Goal: Information Seeking & Learning: Check status

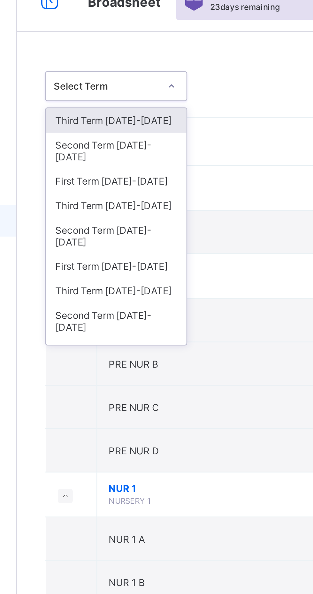
click at [124, 91] on div "Third Term [DATE]-[DATE]" at bounding box center [116, 96] width 57 height 10
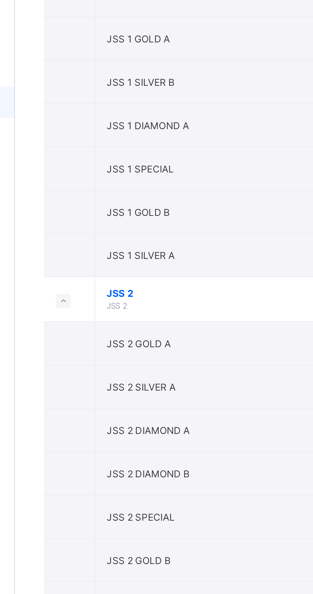
scroll to position [1305, 0]
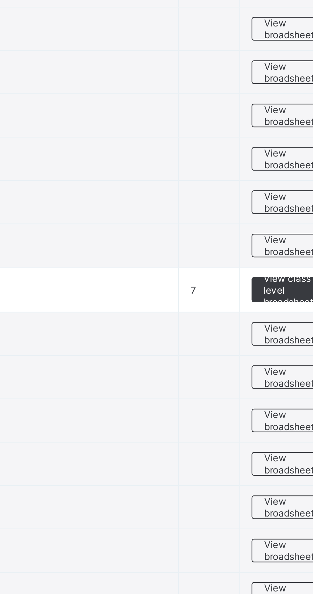
click at [278, 175] on span "View class level broadsheet" at bounding box center [281, 182] width 21 height 14
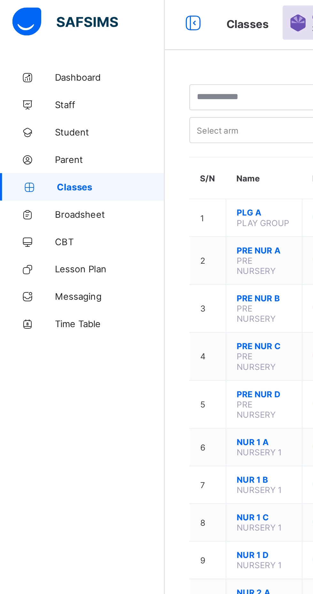
click at [46, 101] on span "Broadsheet" at bounding box center [51, 102] width 51 height 5
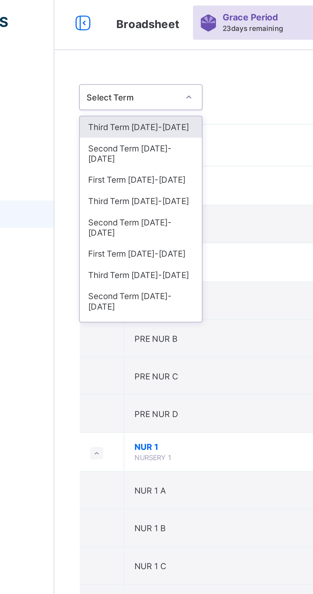
click at [126, 91] on div "Third Term [DATE]-[DATE]" at bounding box center [116, 96] width 57 height 10
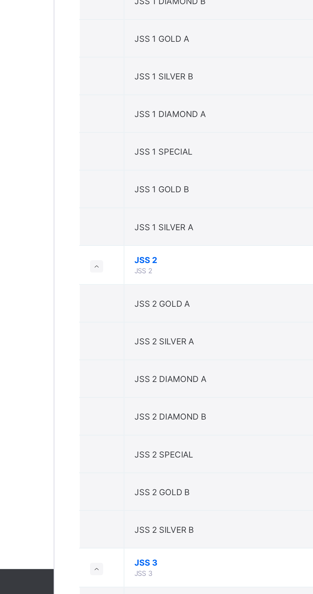
scroll to position [1066, 0]
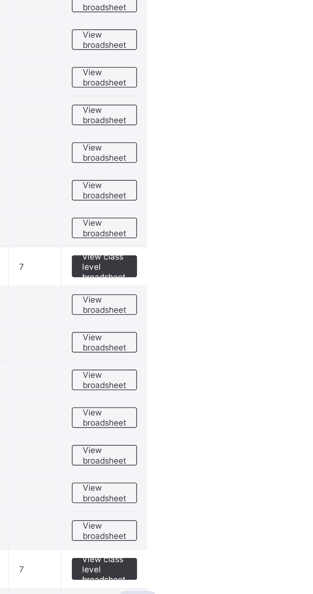
click at [283, 414] on span "View class level broadsheet" at bounding box center [281, 421] width 21 height 14
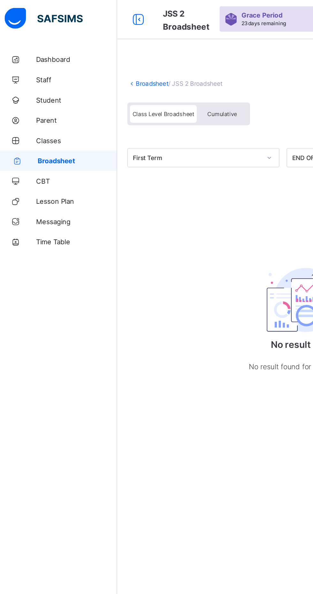
click at [146, 72] on span "Cumulative" at bounding box center [142, 73] width 19 height 4
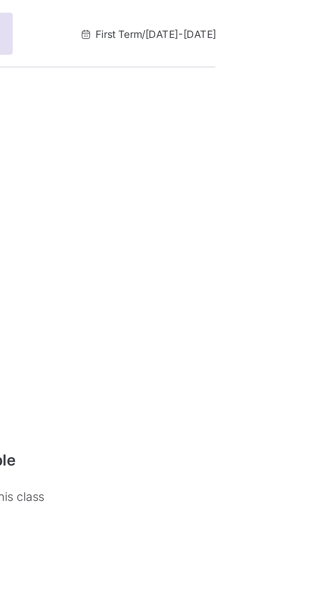
click at [295, 11] on span "First Term / [DATE]-[DATE]" at bounding box center [287, 13] width 52 height 5
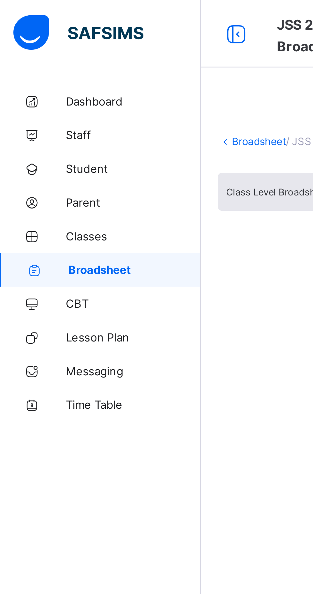
click at [61, 103] on span "Broadsheet" at bounding box center [51, 102] width 50 height 5
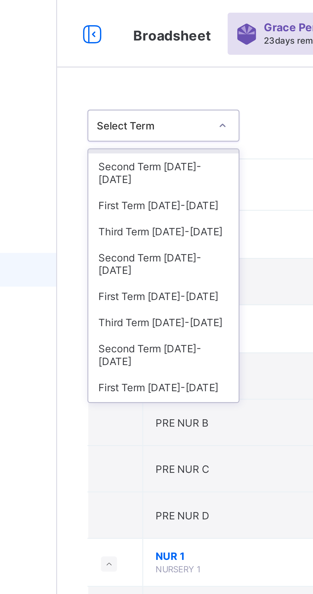
scroll to position [15, 0]
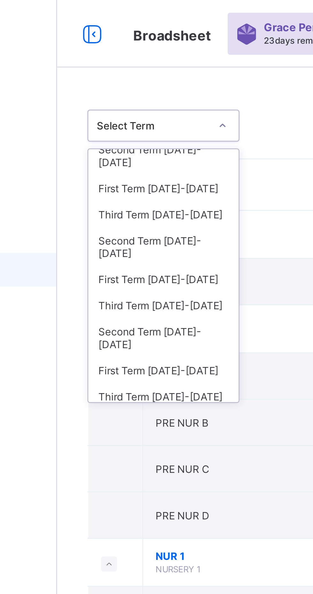
click at [127, 101] on div "First Term [DATE]-[DATE]" at bounding box center [116, 106] width 57 height 10
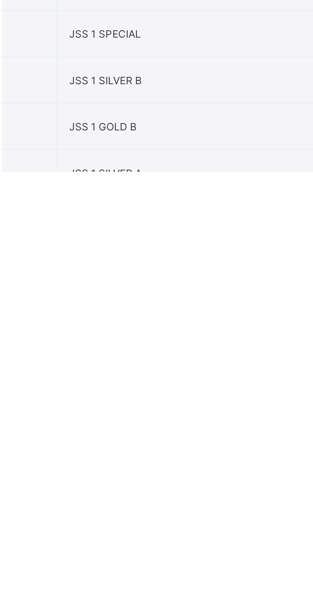
scroll to position [979, 0]
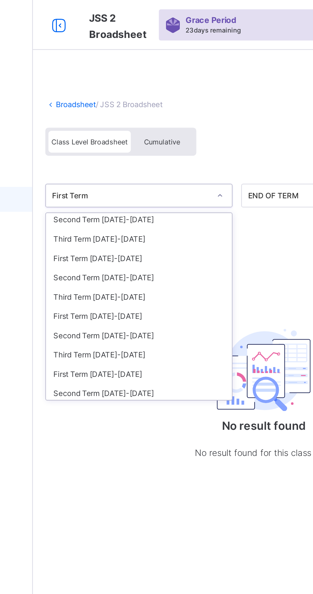
scroll to position [20, 0]
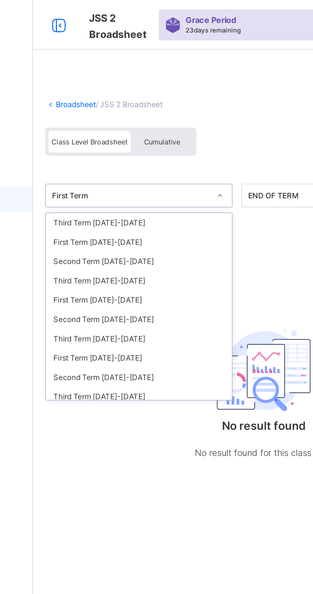
click at [124, 141] on div "Third Term [DATE]-[DATE]" at bounding box center [130, 144] width 95 height 10
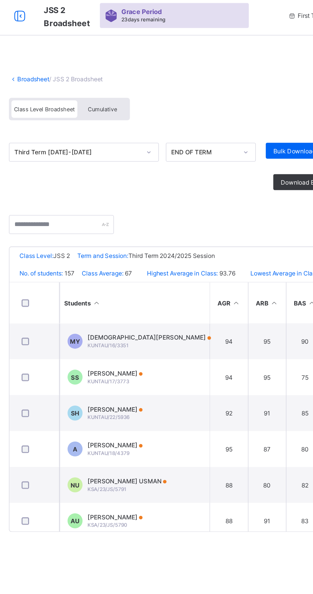
click at [146, 72] on span "Cumulative" at bounding box center [142, 73] width 19 height 4
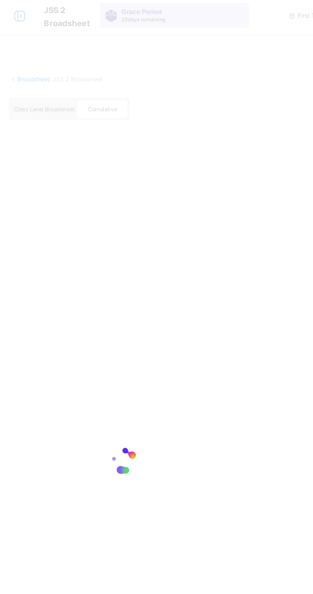
click at [146, 72] on div at bounding box center [156, 297] width 313 height 594
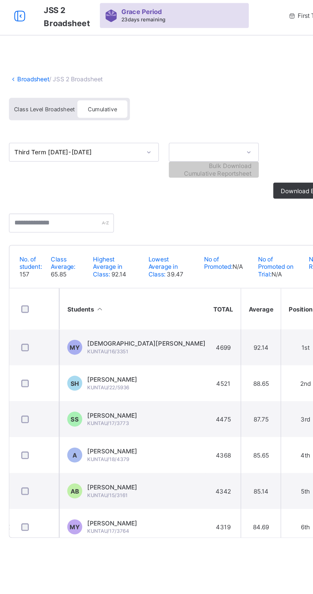
scroll to position [0, 494]
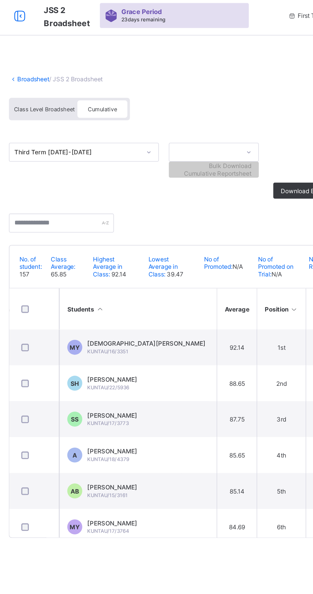
click at [262, 200] on icon at bounding box center [264, 200] width 5 height 5
click at [262, 199] on icon at bounding box center [264, 200] width 5 height 5
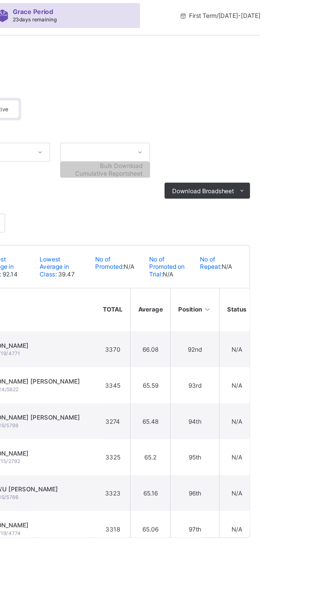
scroll to position [2021, 480]
